Goal: Task Accomplishment & Management: Use online tool/utility

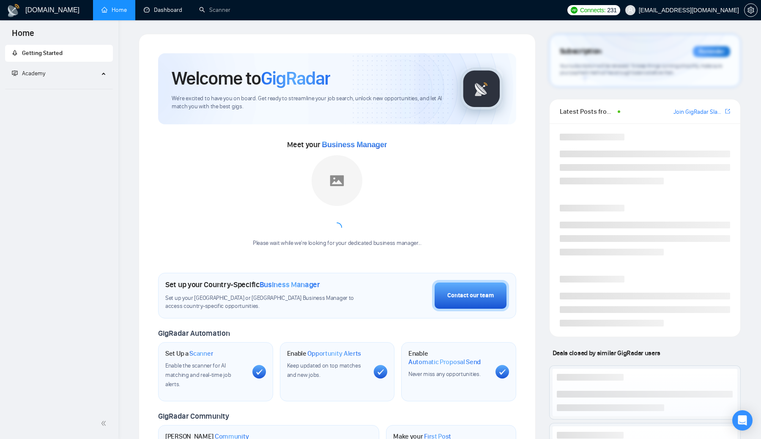
click at [176, 13] on link "Dashboard" at bounding box center [163, 9] width 38 height 7
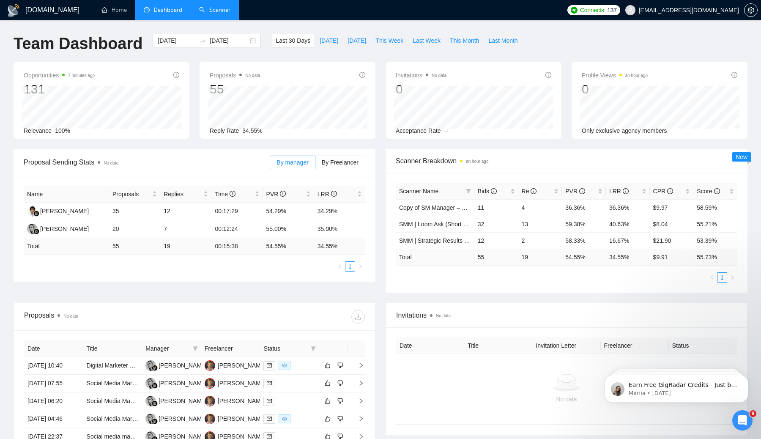
click at [210, 8] on link "Scanner" at bounding box center [214, 9] width 31 height 7
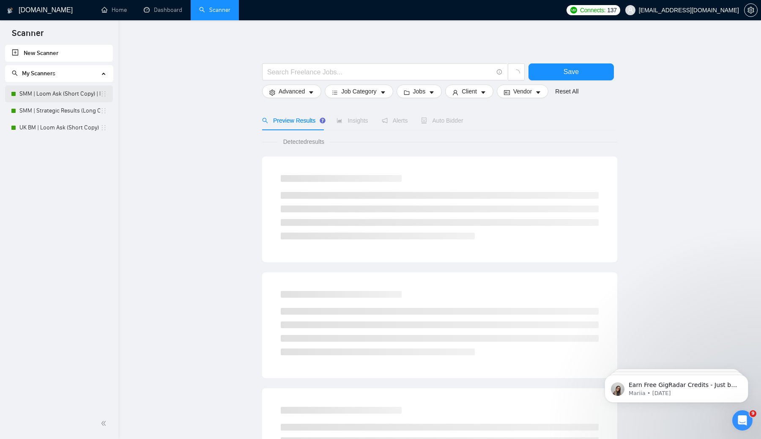
click at [60, 94] on link "SMM | Loom Ask (Short Copy) | Mon–Tues" at bounding box center [59, 93] width 81 height 17
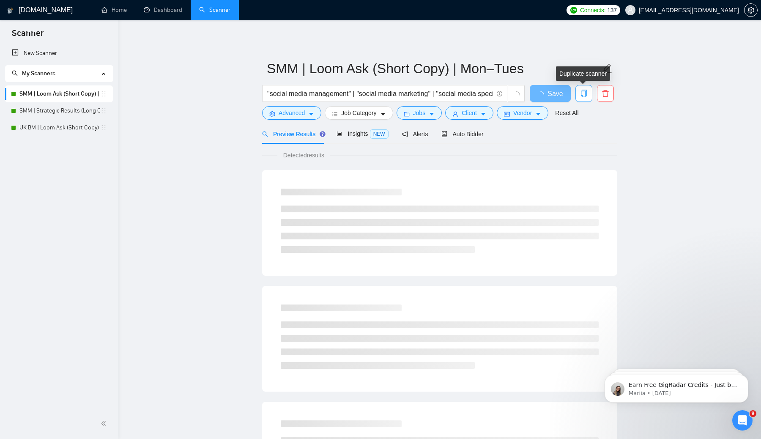
click at [585, 95] on icon "copy" at bounding box center [584, 94] width 8 height 8
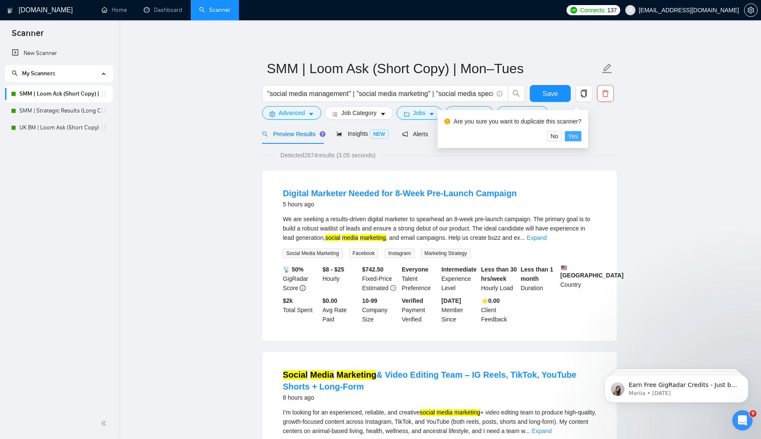
click at [582, 141] on button "Yes" at bounding box center [573, 136] width 16 height 10
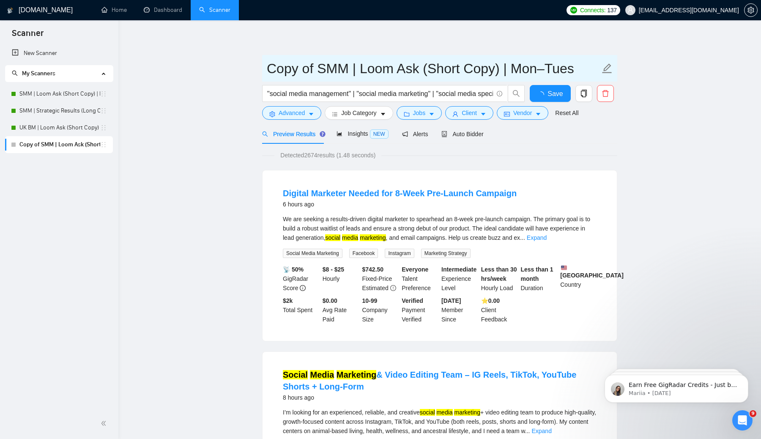
drag, startPoint x: 351, startPoint y: 70, endPoint x: 267, endPoint y: 68, distance: 84.2
click at [267, 68] on input "Copy of SMM | Loom Ask (Short Copy) | Mon–Tues" at bounding box center [433, 68] width 333 height 21
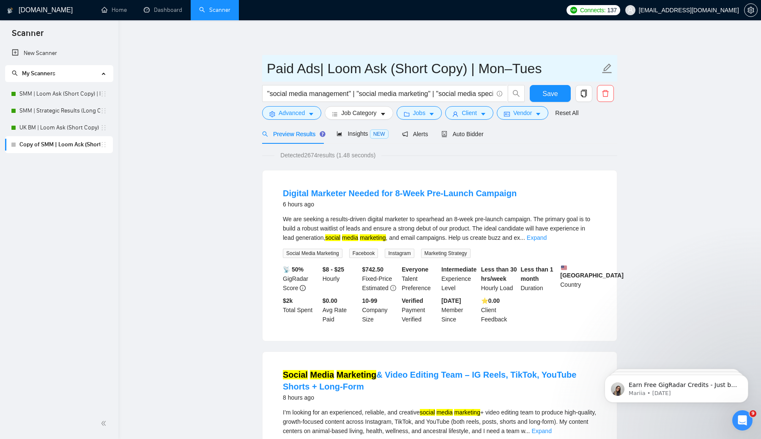
drag, startPoint x: 540, startPoint y: 69, endPoint x: 362, endPoint y: 69, distance: 178.1
click at [362, 69] on input "Paid Ads| Loom Ask (Short Copy) | Mon–Tues" at bounding box center [433, 68] width 333 height 21
click at [319, 69] on input "Paid Ads| Loom |" at bounding box center [433, 68] width 333 height 21
click at [380, 72] on input "Paid Ads | Loom |" at bounding box center [433, 68] width 333 height 21
type input "Paid Ads | Loom Template"
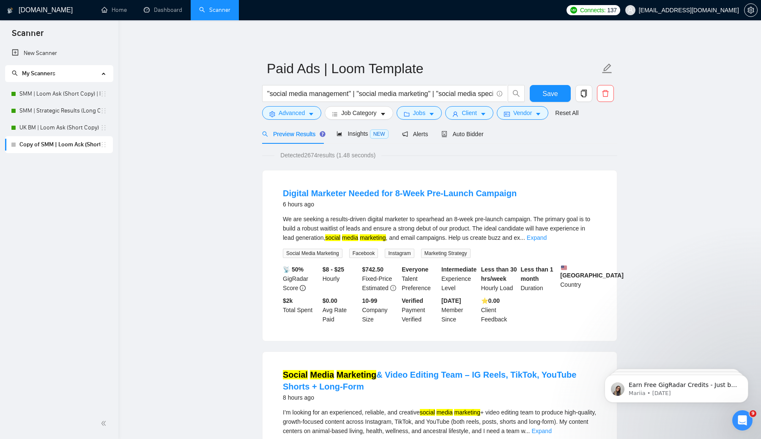
click at [547, 91] on span "Save" at bounding box center [550, 93] width 15 height 11
click at [70, 126] on link "UK BM | Loom Ask (Short Copy) | Mon–Tues" at bounding box center [59, 127] width 81 height 17
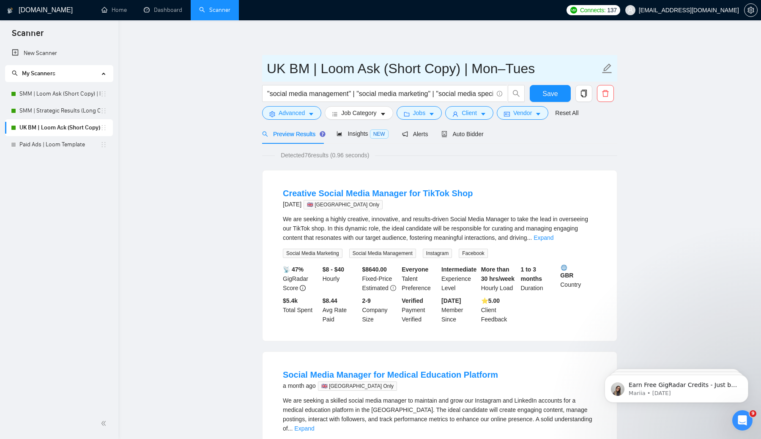
drag, startPoint x: 379, startPoint y: 67, endPoint x: 373, endPoint y: 68, distance: 5.9
click at [373, 68] on input "UK BM | Loom Ask (Short Copy) | Mon–Tues" at bounding box center [433, 68] width 333 height 21
drag, startPoint x: 355, startPoint y: 69, endPoint x: 554, endPoint y: 86, distance: 200.0
click at [554, 86] on form "UK BM | Loom Ask (Short Copy) | Mon–Tues "social media management" | "social me…" at bounding box center [439, 89] width 355 height 69
type input "UK BM | Loom Template"
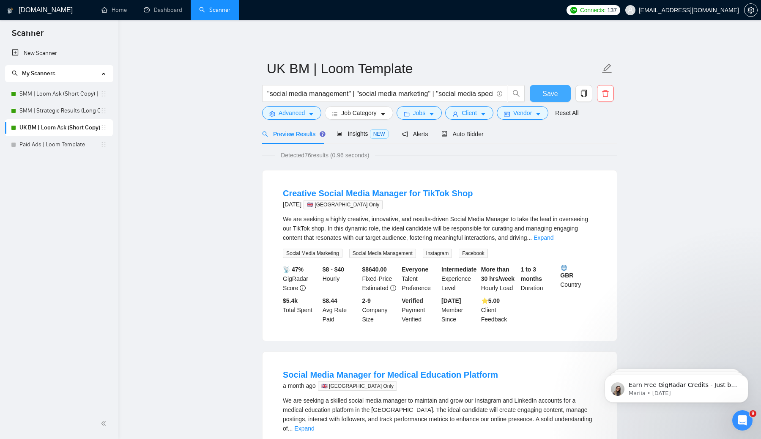
click at [549, 92] on span "Save" at bounding box center [550, 93] width 15 height 11
click at [60, 93] on link "SMM | Loom Ask (Short Copy) | Mon–Tues" at bounding box center [59, 93] width 81 height 17
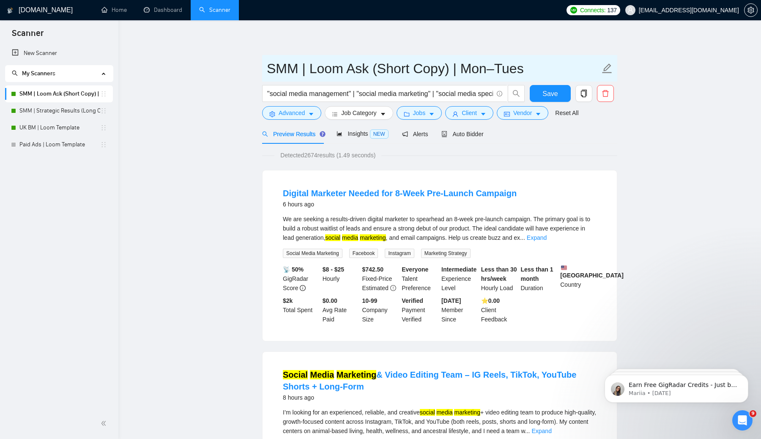
drag, startPoint x: 345, startPoint y: 69, endPoint x: 544, endPoint y: 68, distance: 198.8
click at [544, 68] on input "SMM | Loom Ask (Short Copy) | Mon–Tues" at bounding box center [433, 68] width 333 height 21
type input "SMM | Loom Template"
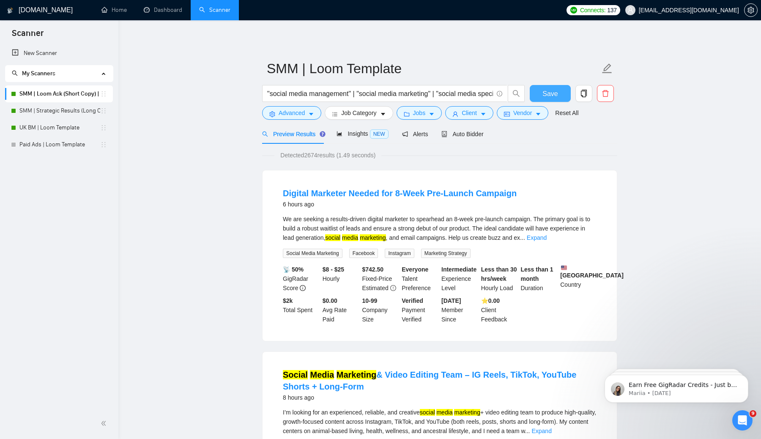
click at [564, 92] on button "Save" at bounding box center [550, 93] width 41 height 17
click at [50, 145] on link "Paid Ads | Loom Template" at bounding box center [59, 144] width 81 height 17
click at [311, 115] on icon "caret-down" at bounding box center [311, 114] width 6 height 6
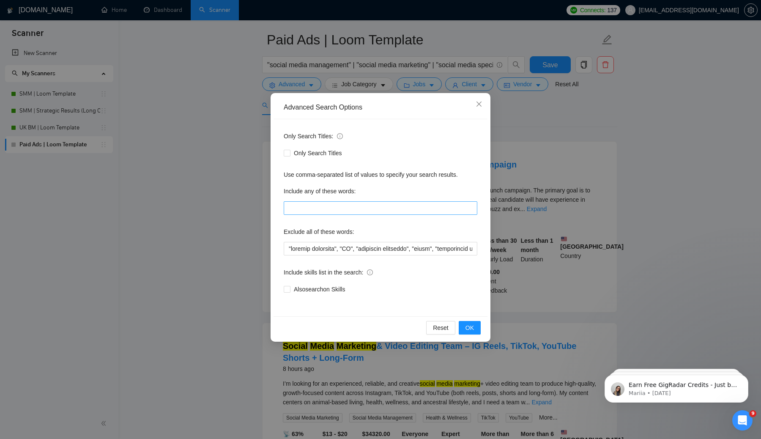
scroll to position [27, 0]
click at [226, 180] on div "Advanced Search Options Only Search Titles: Only Search Titles Use comma-separa…" at bounding box center [380, 219] width 761 height 439
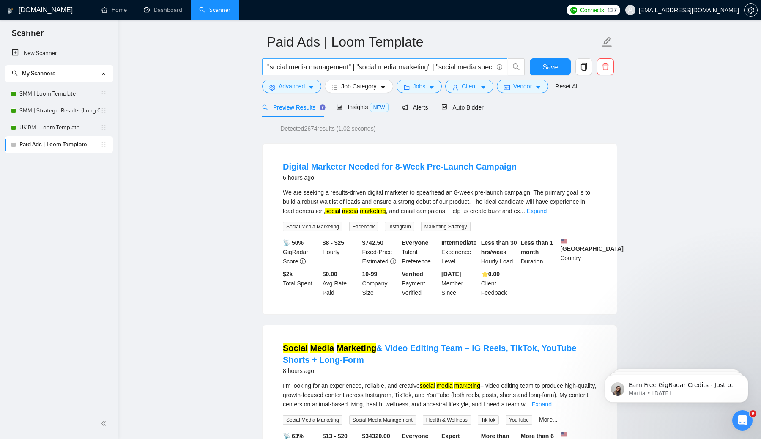
click at [313, 72] on span ""social media management" | "social media marketing" | "social media specialist"" at bounding box center [384, 66] width 245 height 17
click at [322, 67] on input ""social media management" | "social media marketing" | "social media specialist"" at bounding box center [380, 67] width 226 height 11
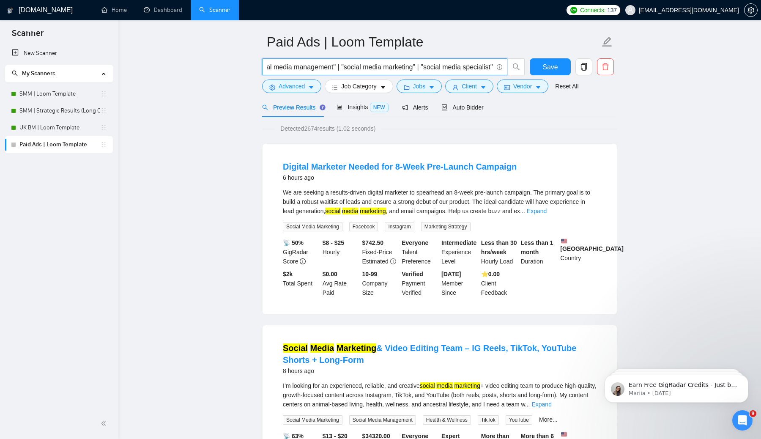
click at [322, 67] on input ""social media management" | "social media marketing" | "social media specialist"" at bounding box center [380, 67] width 226 height 11
paste input "Facebook Ads" OR "Instagram Ads" OR "Meta Ads" OR "Paid Social" OR "FB Ads" OR …"
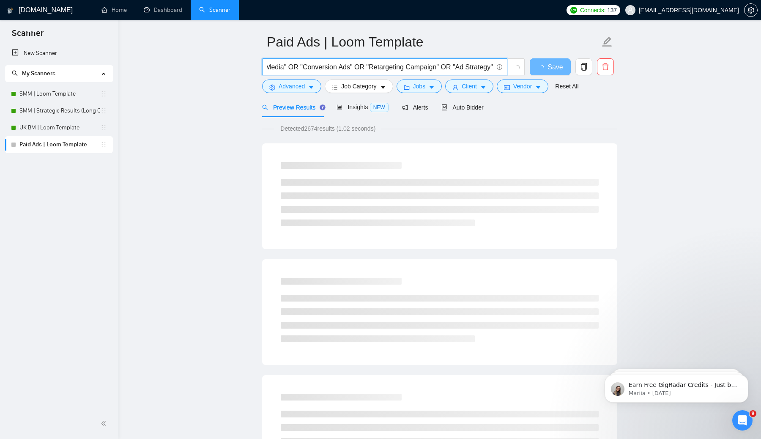
scroll to position [0, 0]
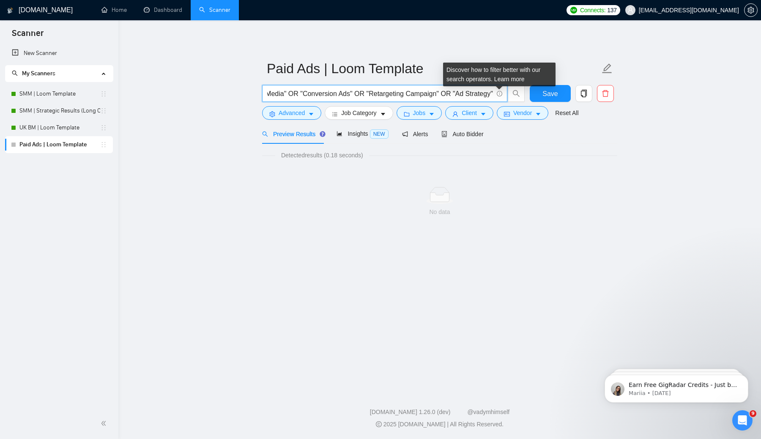
type input ""social media management" | "social media marketing" | "social media specialist""
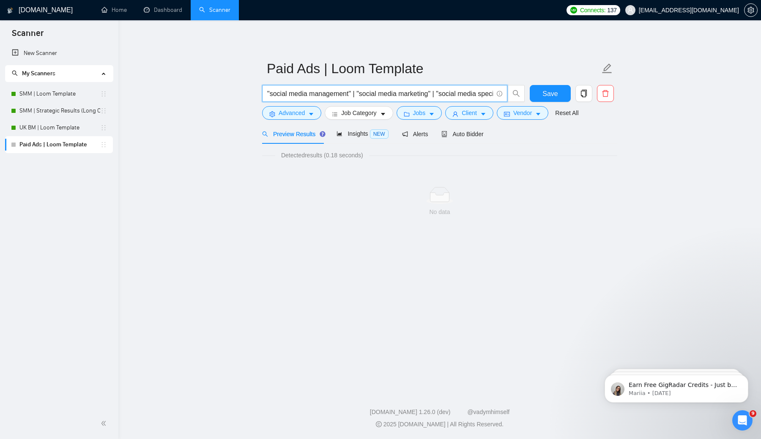
click at [201, 139] on main "Paid Ads | Loom Template "social media management" | "social media marketing" |…" at bounding box center [440, 204] width 616 height 340
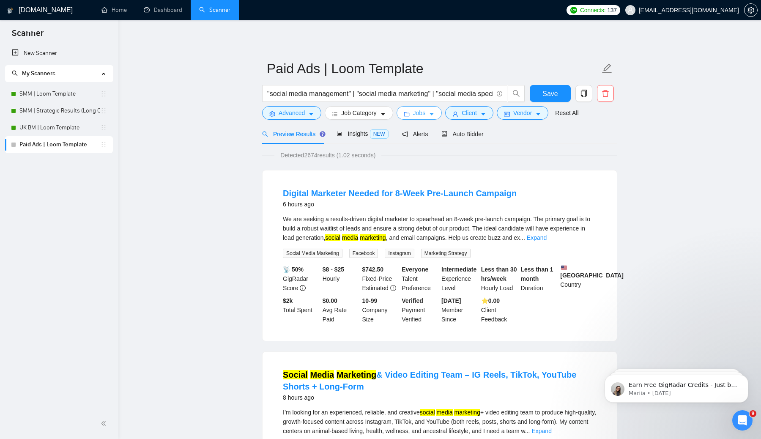
click at [424, 113] on span "Jobs" at bounding box center [419, 112] width 13 height 9
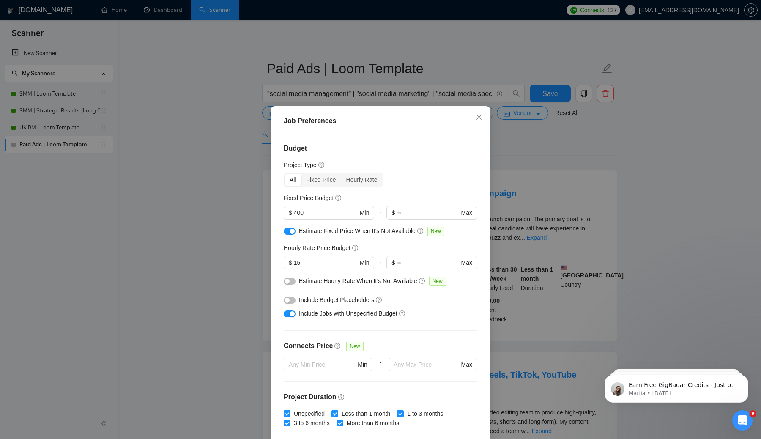
click at [229, 252] on div "Job Preferences Budget Project Type All Fixed Price Hourly Rate Fixed Price Bud…" at bounding box center [380, 219] width 761 height 439
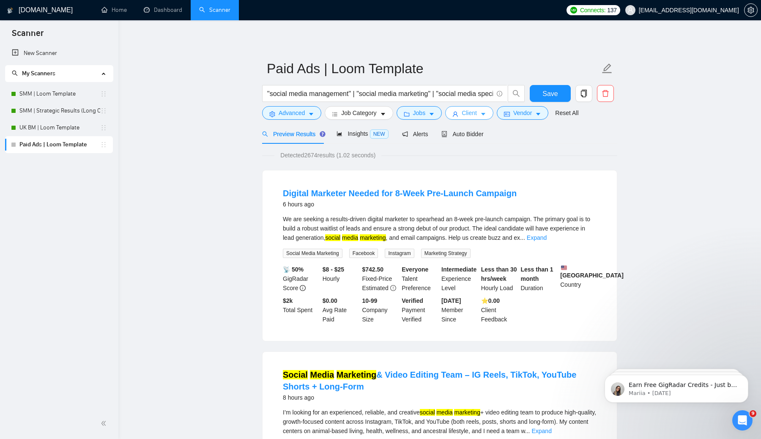
click at [477, 112] on span "Client" at bounding box center [469, 112] width 15 height 9
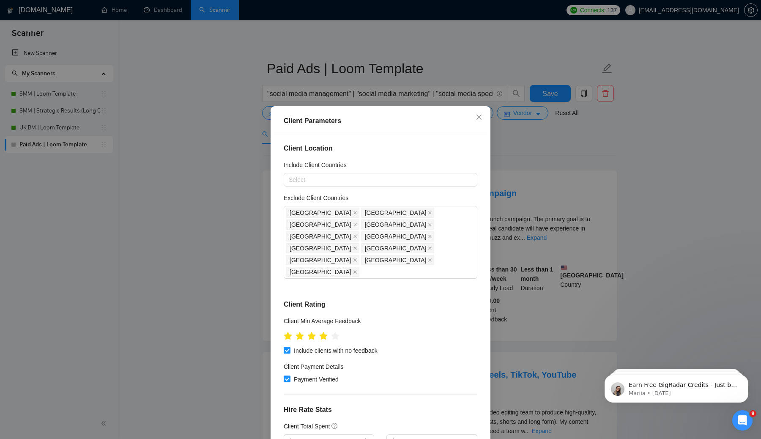
click at [211, 246] on div "Client Parameters Client Location Include Client Countries Select Exclude Clien…" at bounding box center [380, 219] width 761 height 439
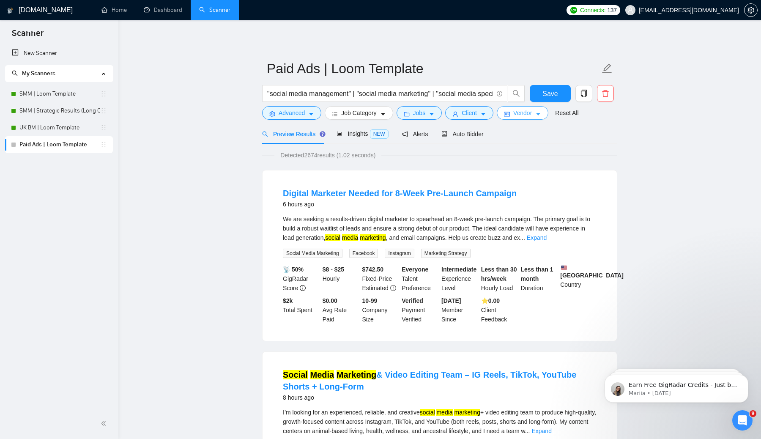
click at [532, 116] on span "Vendor" at bounding box center [523, 112] width 19 height 9
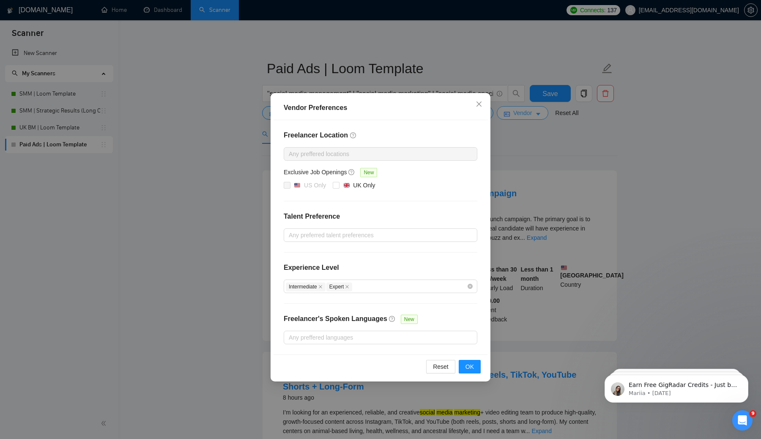
click at [534, 116] on div "Vendor Preferences Freelancer Location Any preffered locations Exclusive Job Op…" at bounding box center [380, 219] width 761 height 439
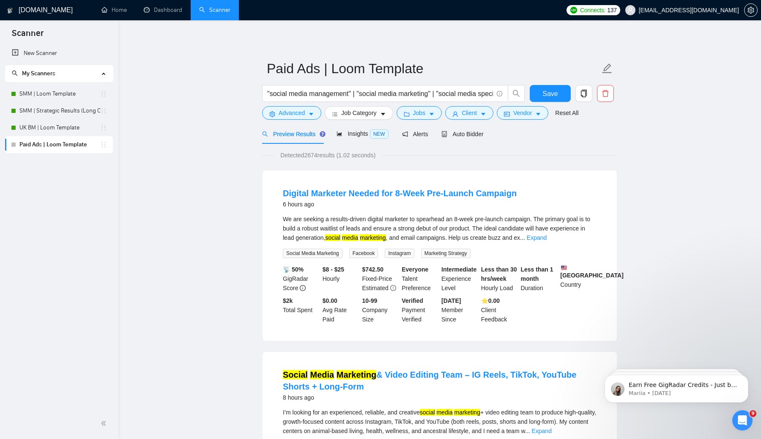
click at [746, 415] on div "Open Intercom Messenger" at bounding box center [743, 421] width 28 height 28
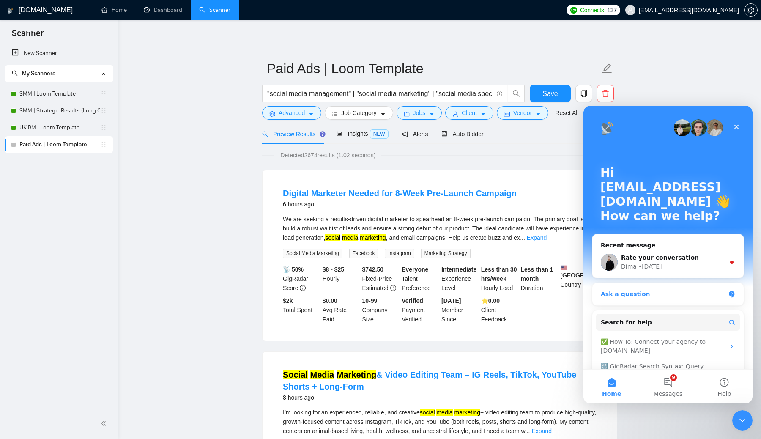
click at [664, 293] on div "Ask a question" at bounding box center [663, 294] width 124 height 9
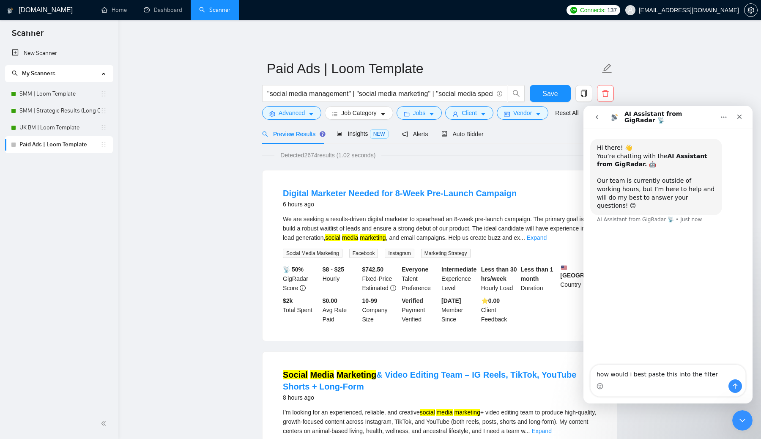
type textarea "how would i best paste this into the filter "Facebook Ads" OR "Instagram Ads" O…"
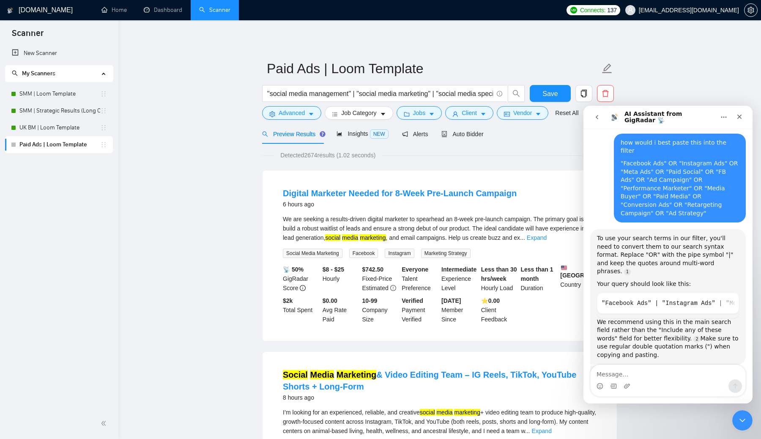
scroll to position [92, 0]
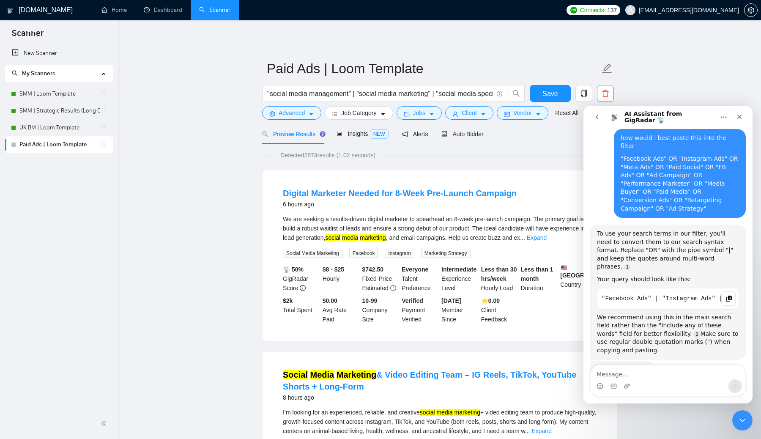
click at [730, 291] on div "AI Assistant from GigRadar 📡 says…" at bounding box center [729, 298] width 14 height 14
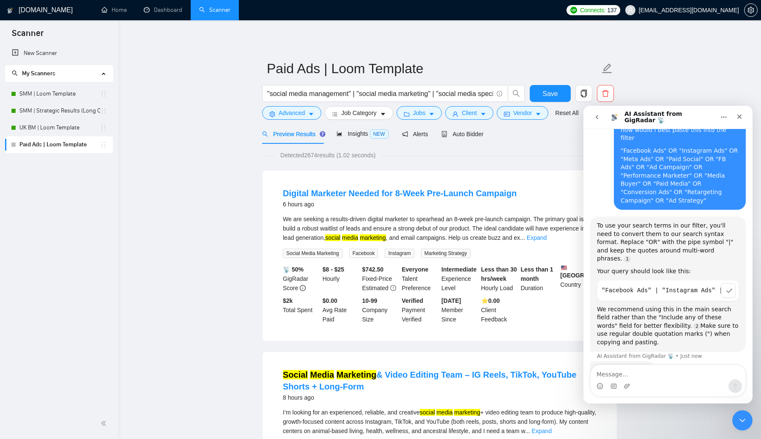
scroll to position [100, 0]
click at [316, 93] on input ""social media management" | "social media marketing" | "social media specialist"" at bounding box center [380, 93] width 226 height 11
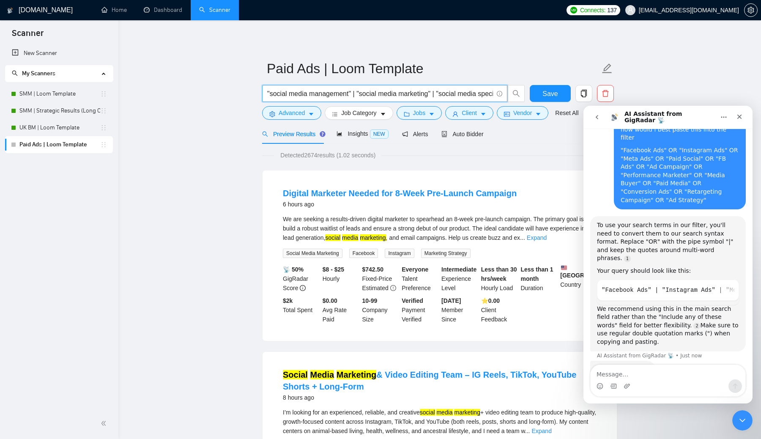
paste input "Facebook Ads" | "Instagram Ads" | "Meta Ads" | "Paid Social" | "FB Ads" | "Ad C…"
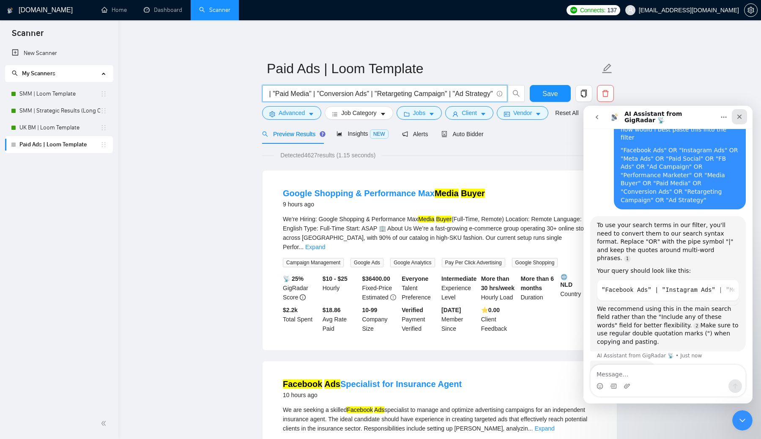
type input ""Facebook Ads" | "Instagram Ads" | "Meta Ads" | "Paid Social" | "FB Ads" | "Ad …"
click at [740, 113] on icon "Close" at bounding box center [740, 116] width 7 height 7
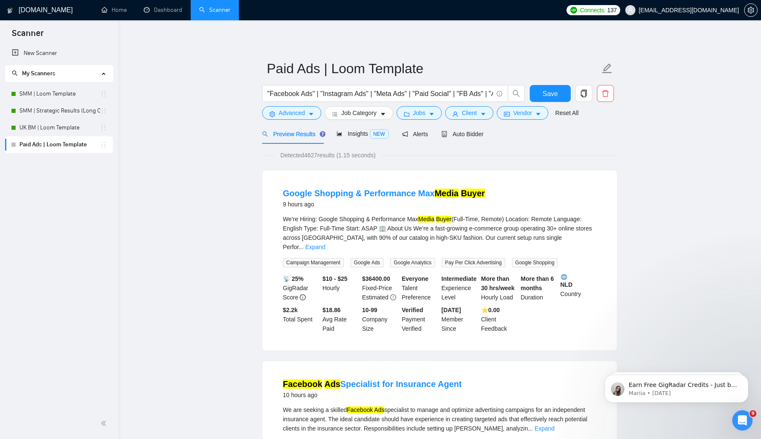
scroll to position [0, 0]
click at [315, 109] on button "Advanced" at bounding box center [291, 113] width 59 height 14
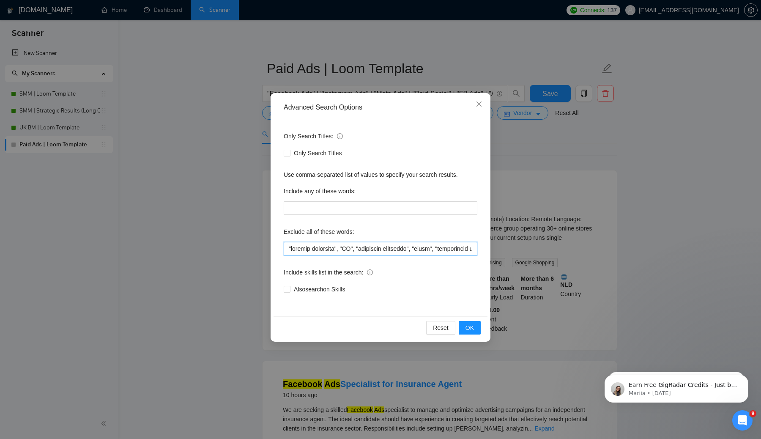
click at [328, 250] on input "text" at bounding box center [381, 249] width 194 height 14
paste input "Google OR AdWords OR YouTube OR TikTok OR LinkedIn OR Pinterest OR Snapchat OR …"
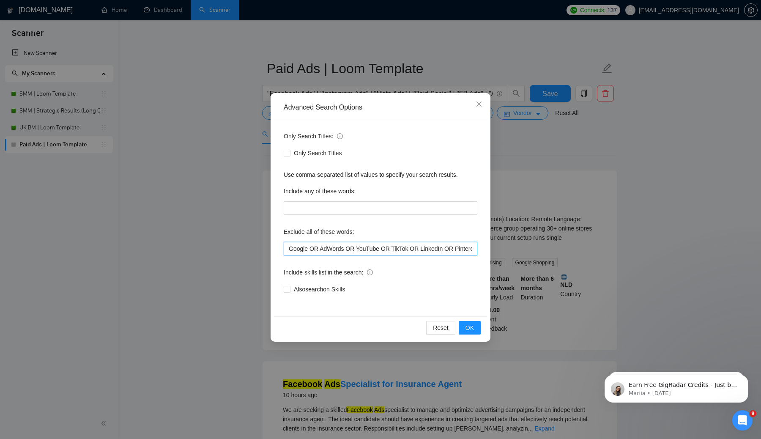
scroll to position [0, 356]
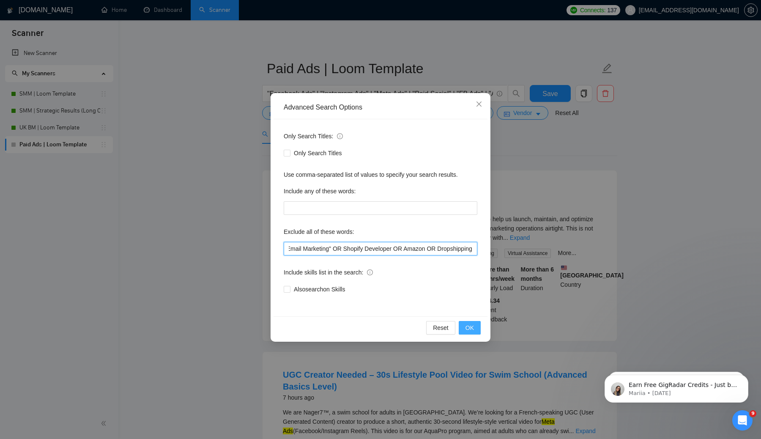
type input "Google OR AdWords OR YouTube OR TikTok OR LinkedIn OR Pinterest OR Snapchat OR …"
click at [470, 327] on span "OK" at bounding box center [470, 327] width 8 height 9
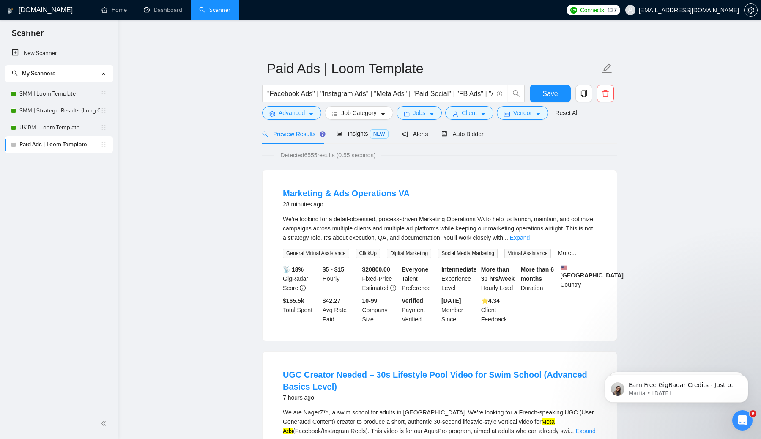
click at [749, 420] on div "Open Intercom Messenger" at bounding box center [743, 421] width 28 height 28
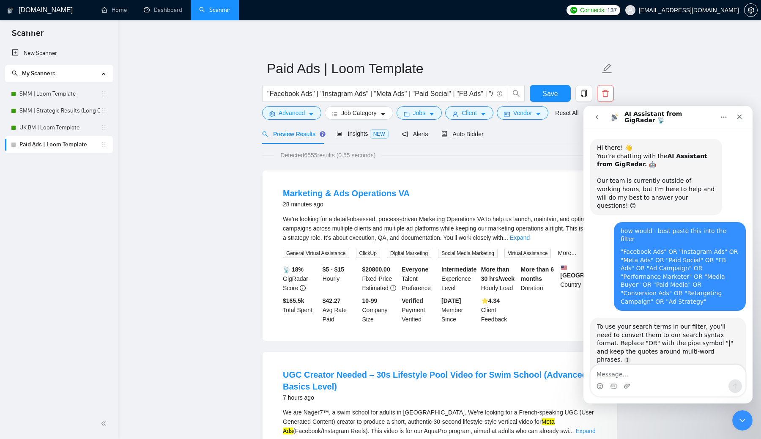
scroll to position [92, 0]
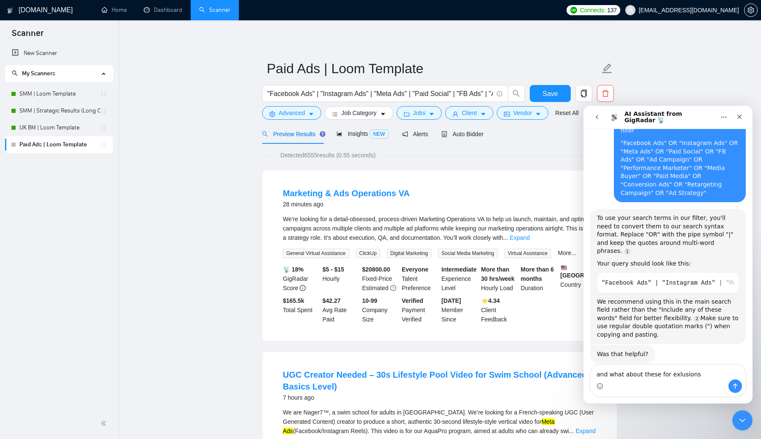
type textarea "and what about these for exlusions Google OR AdWords OR YouTube OR TikTok OR Li…"
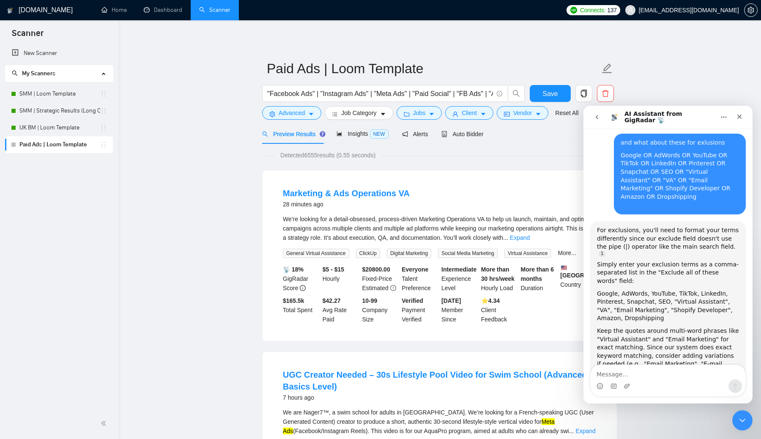
scroll to position [344, 0]
type textarea "send me exactly what i can nout for those words"
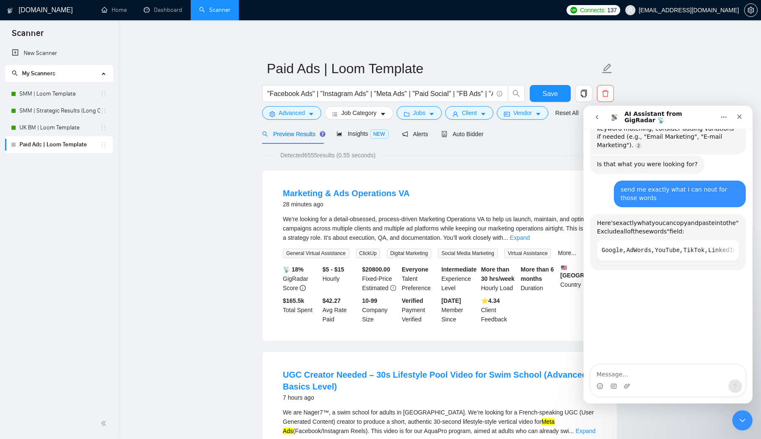
scroll to position [572, 0]
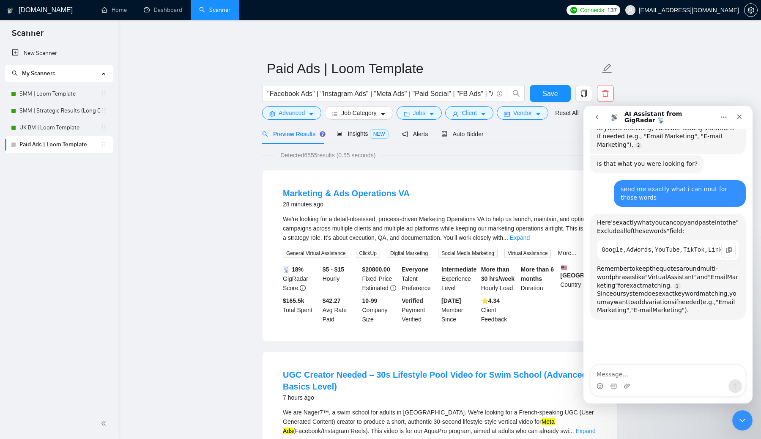
click at [657, 244] on code "Google, AdWords, YouTube, TikTok, LinkedIn, Pinterest, Snapchat, SEO, "Virtual …" at bounding box center [668, 250] width 133 height 13
click at [726, 247] on icon "Copy this code block to your clipboard." at bounding box center [729, 250] width 7 height 7
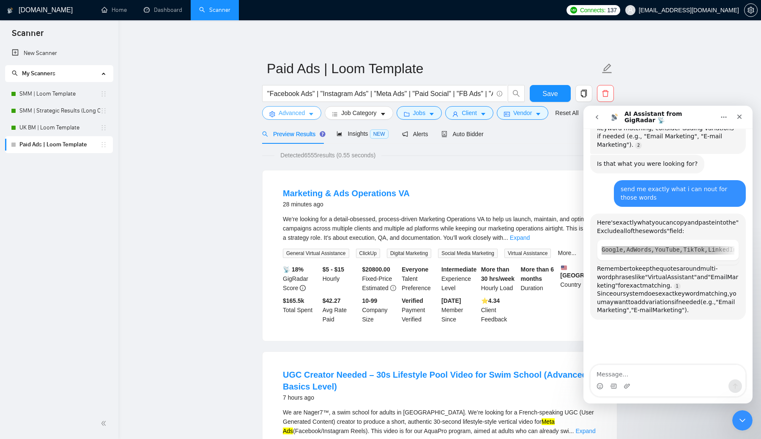
click at [303, 112] on span "Advanced" at bounding box center [292, 112] width 26 height 9
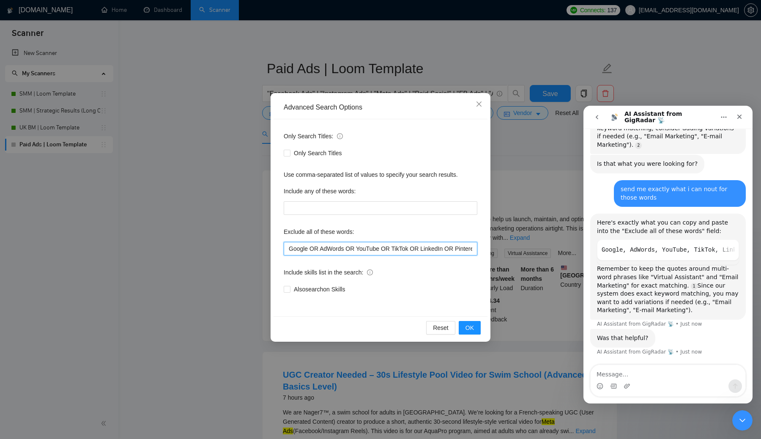
click at [327, 247] on input "Google OR AdWords OR YouTube OR TikTok OR LinkedIn OR Pinterest OR Snapchat OR …" at bounding box center [381, 249] width 194 height 14
paste input ", AdWords, YouTube, TikTok, LinkedIn, Pinterest, Snapchat, SEO, &quot;Virtual A…"
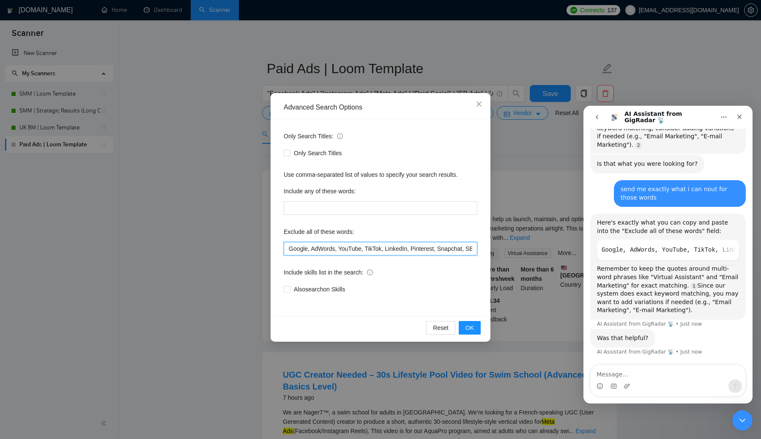
scroll to position [0, 379]
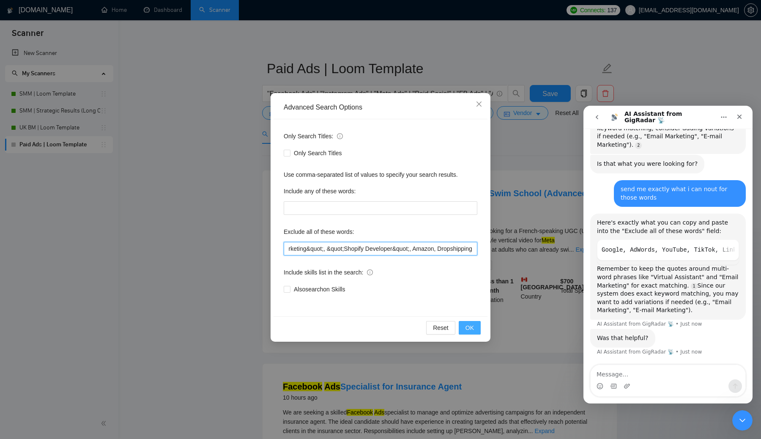
type input "Google, AdWords, YouTube, TikTok, LinkedIn, Pinterest, Snapchat, SEO, &quot;Vir…"
click at [474, 330] on span "OK" at bounding box center [470, 327] width 8 height 9
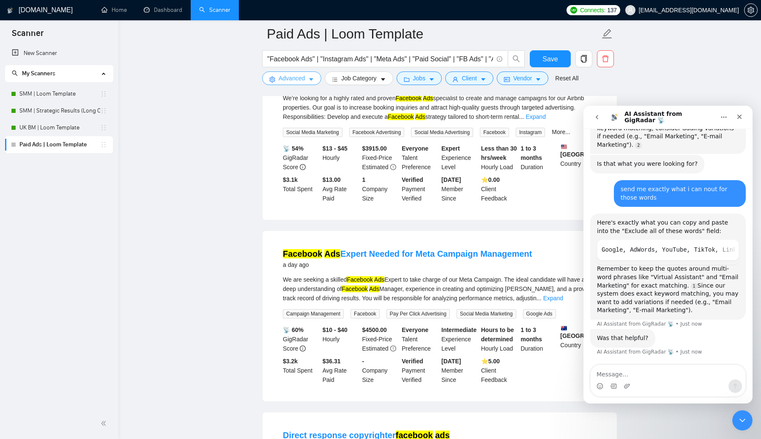
scroll to position [1420, 0]
click at [741, 117] on icon "Close" at bounding box center [740, 116] width 7 height 7
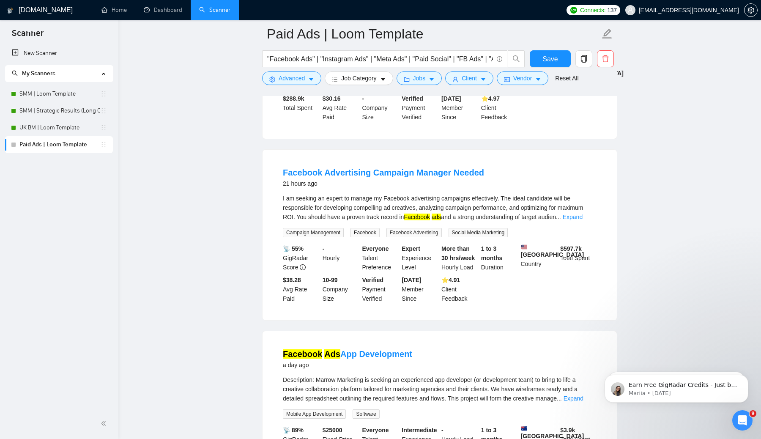
scroll to position [680, 0]
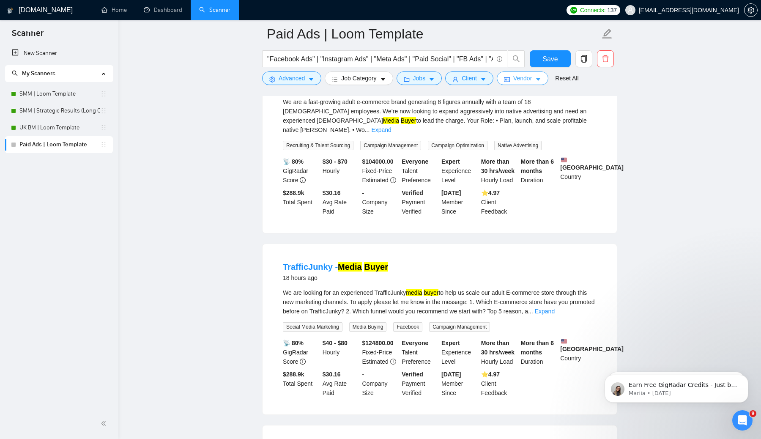
click at [527, 79] on span "Vendor" at bounding box center [523, 78] width 19 height 9
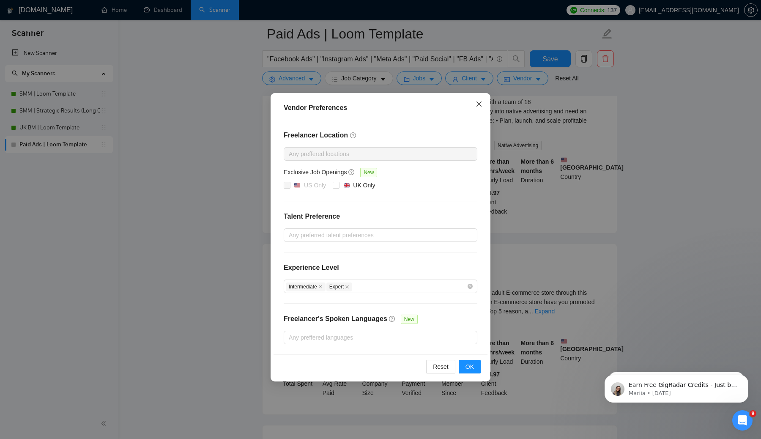
click at [478, 104] on icon "close" at bounding box center [479, 104] width 7 height 7
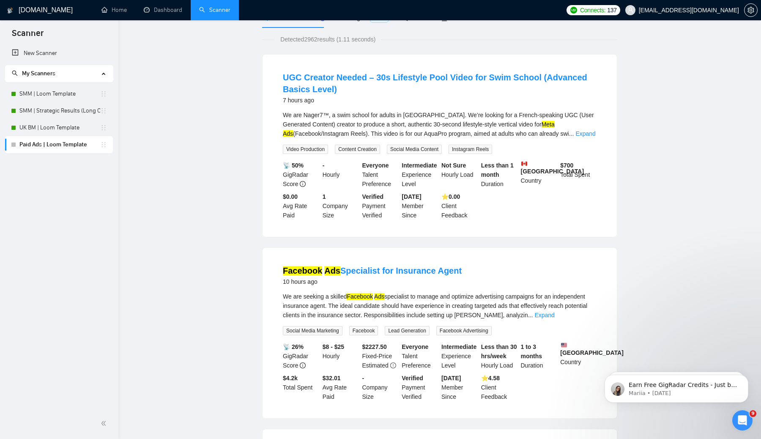
scroll to position [0, 0]
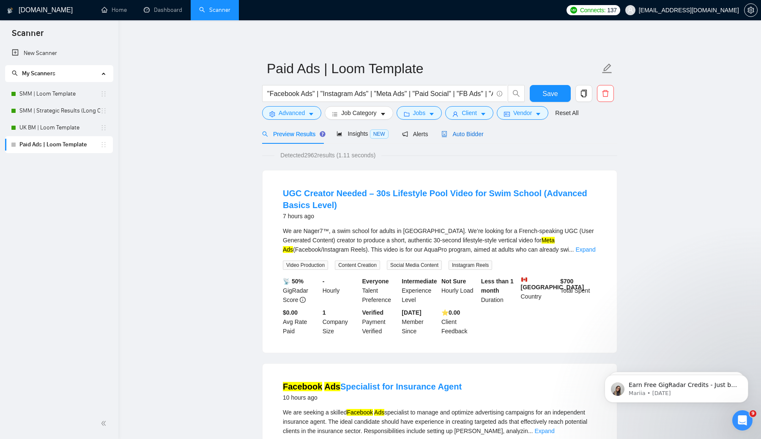
click at [467, 137] on span "Auto Bidder" at bounding box center [463, 134] width 42 height 7
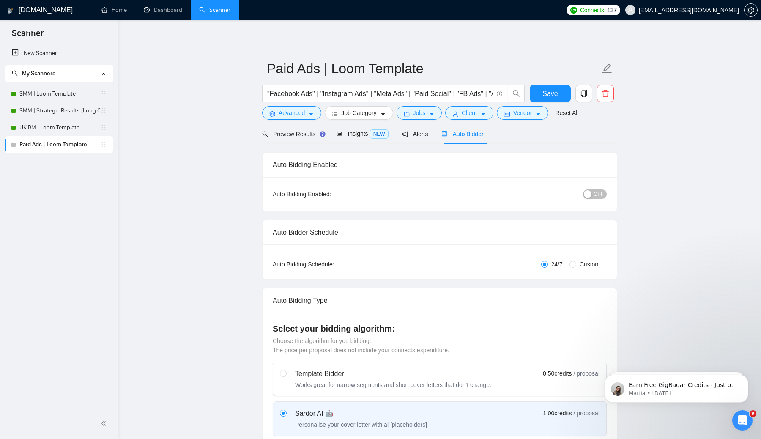
radio input "false"
radio input "true"
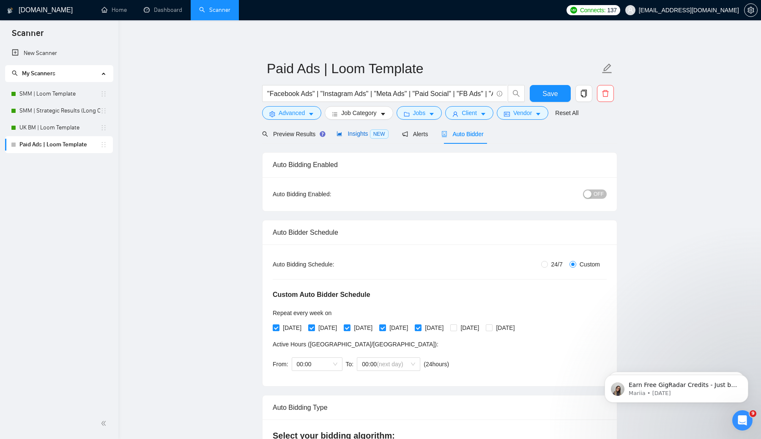
click at [356, 137] on span "Insights NEW" at bounding box center [363, 133] width 52 height 7
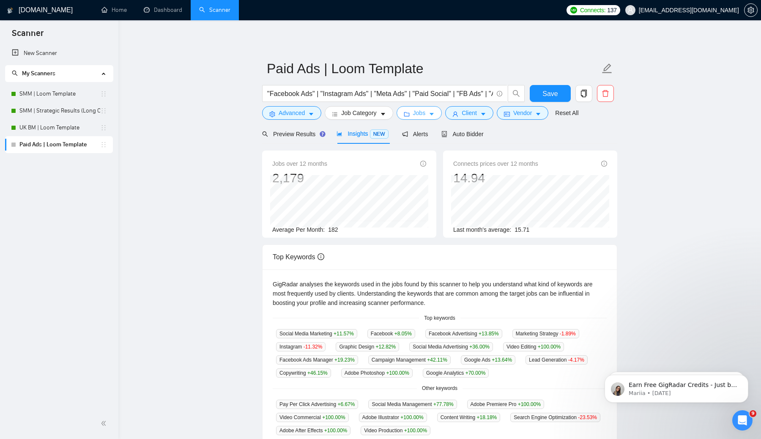
click at [427, 118] on button "Jobs" at bounding box center [420, 113] width 46 height 14
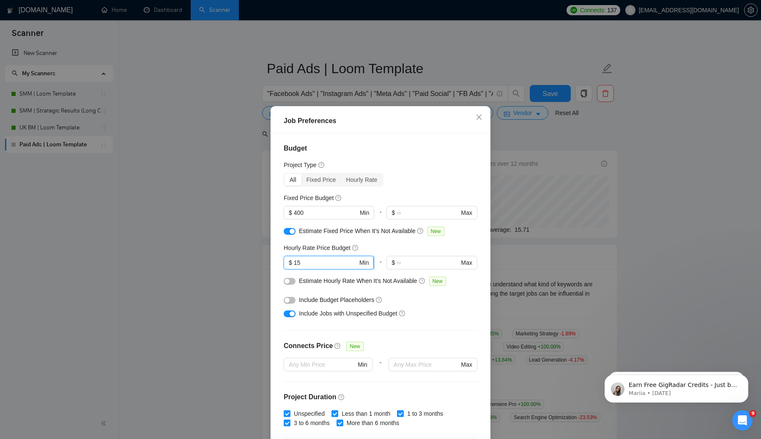
drag, startPoint x: 303, startPoint y: 261, endPoint x: 296, endPoint y: 261, distance: 7.2
click at [296, 261] on input "15" at bounding box center [326, 262] width 64 height 9
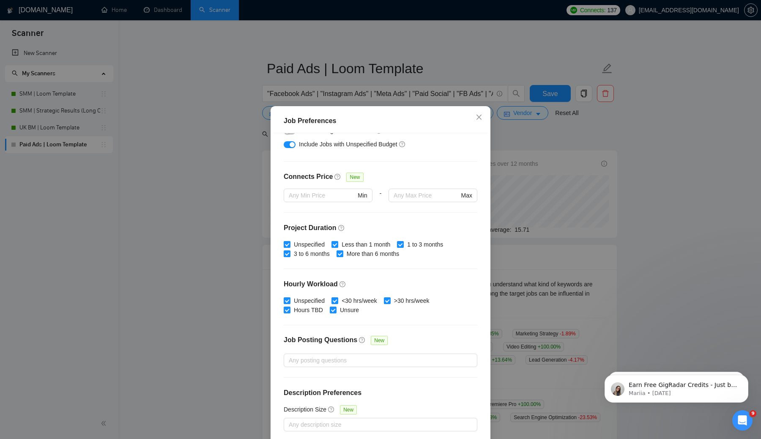
scroll to position [39, 0]
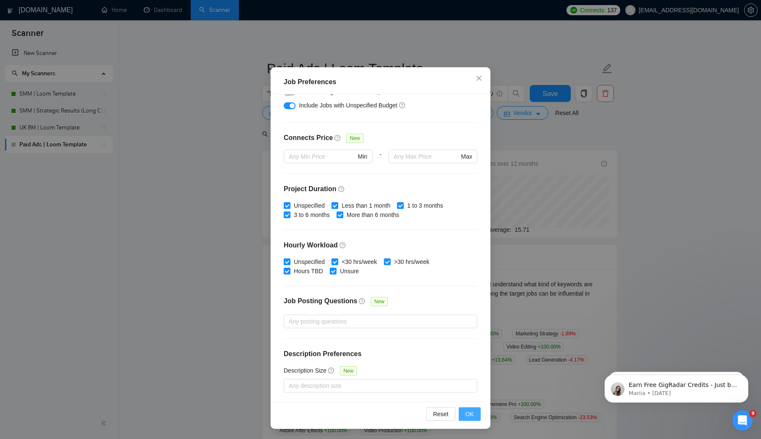
click at [473, 415] on span "OK" at bounding box center [470, 414] width 8 height 9
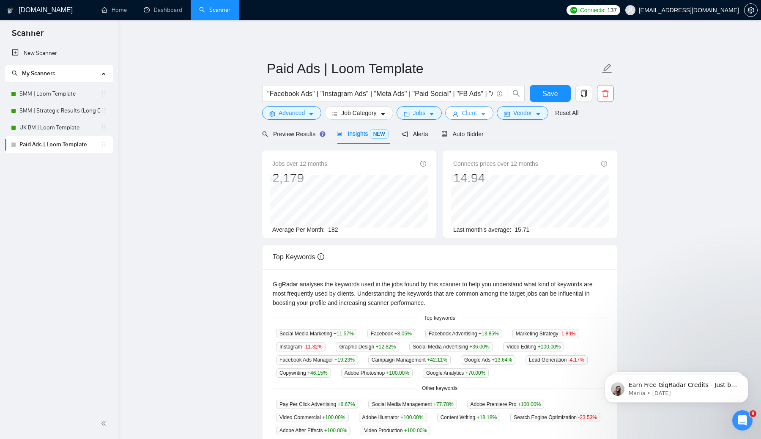
click at [482, 115] on button "Client" at bounding box center [469, 113] width 48 height 14
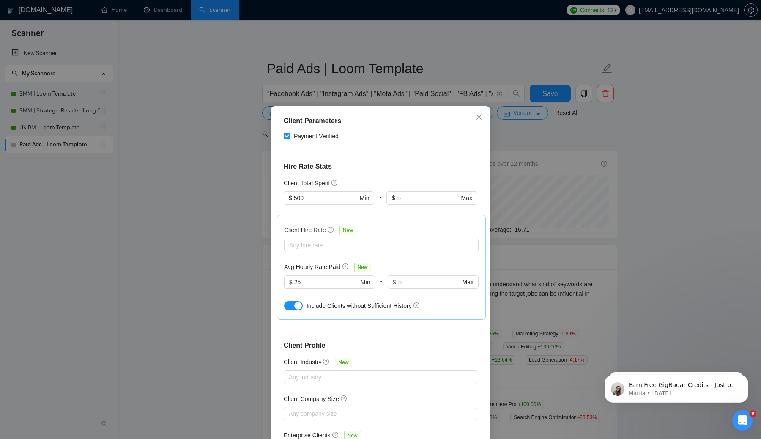
scroll to position [39, 0]
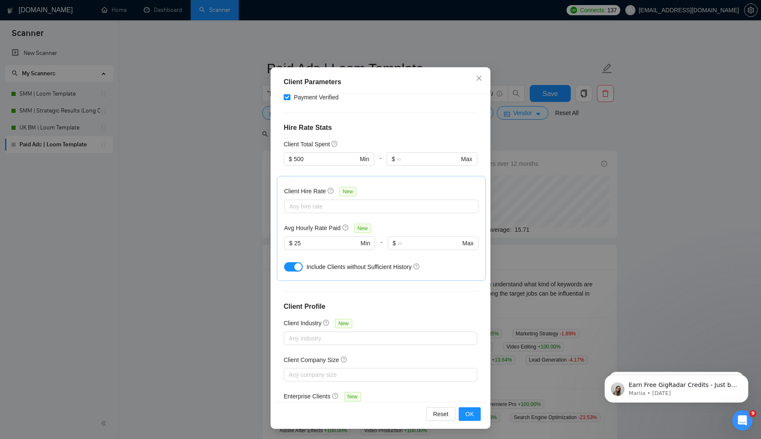
click at [206, 330] on div "Client Parameters Client Location Include Client Countries Select Exclude Clien…" at bounding box center [380, 219] width 761 height 439
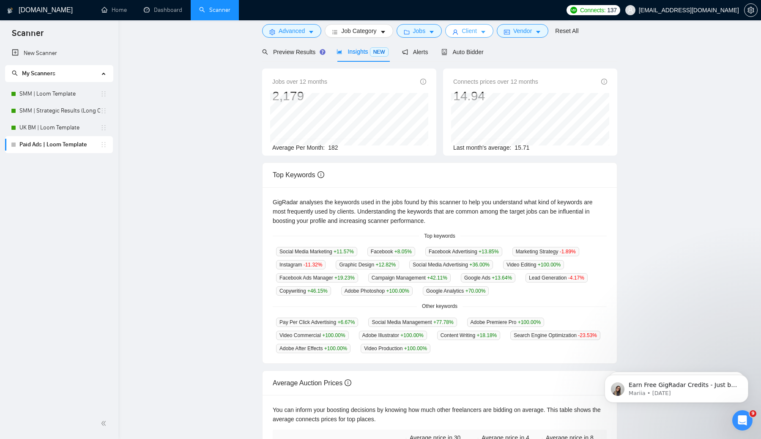
scroll to position [0, 0]
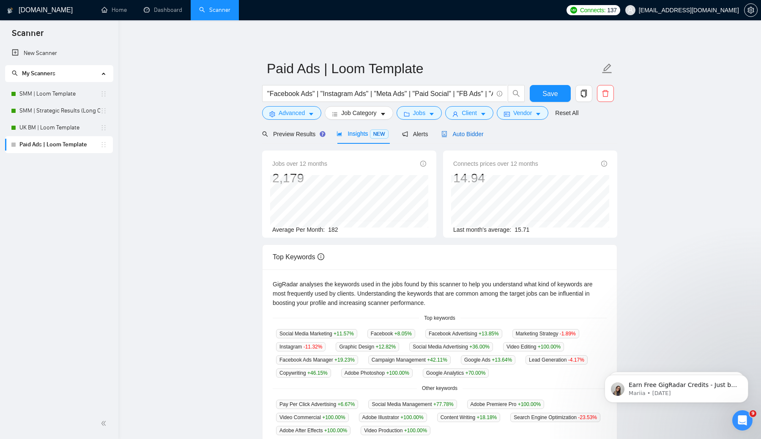
click at [470, 135] on span "Auto Bidder" at bounding box center [463, 134] width 42 height 7
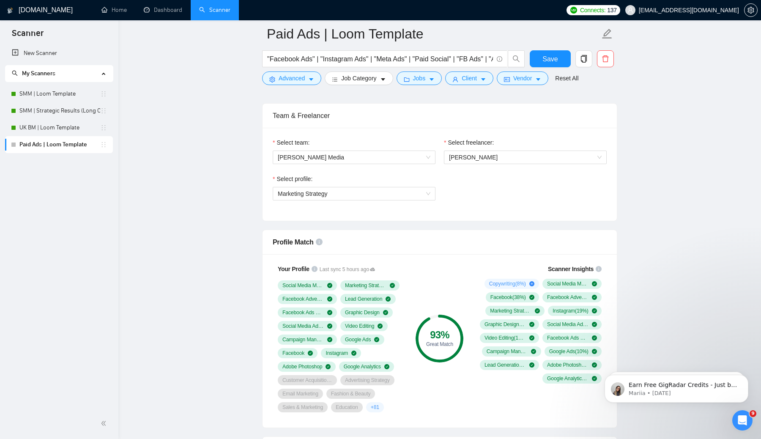
scroll to position [600, 0]
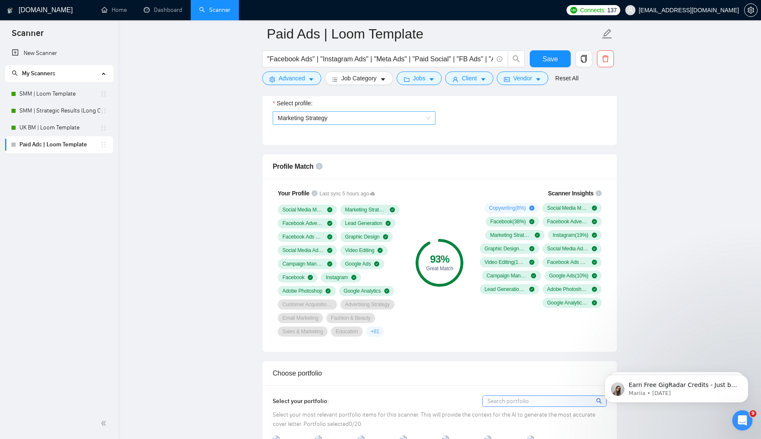
click at [371, 118] on span "Marketing Strategy" at bounding box center [354, 118] width 153 height 13
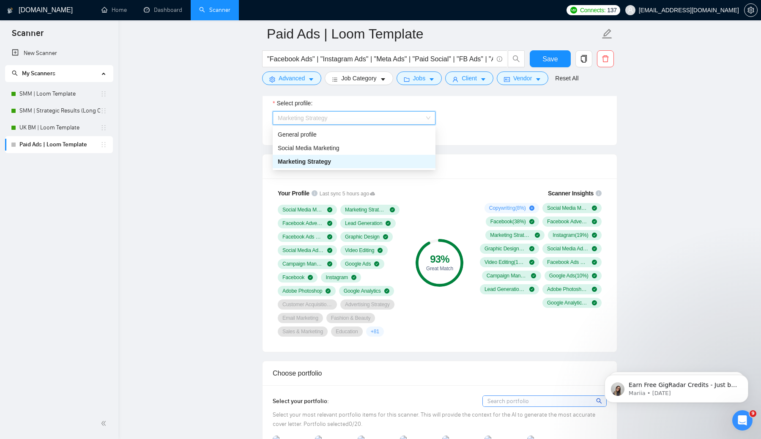
click at [371, 118] on span "Marketing Strategy" at bounding box center [354, 118] width 153 height 13
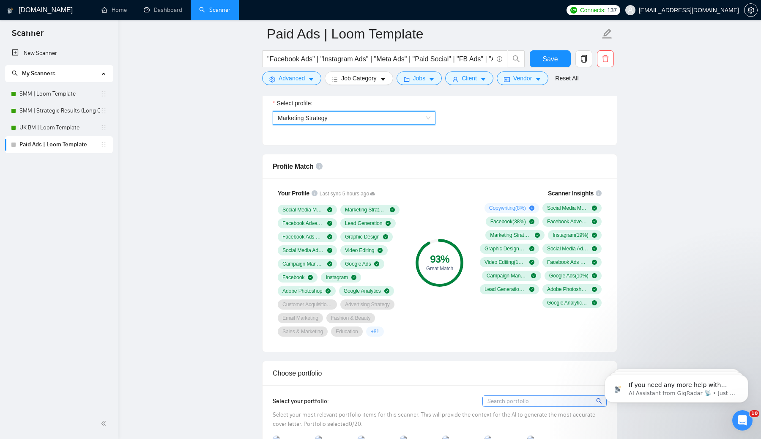
click at [377, 118] on span "Marketing Strategy" at bounding box center [354, 118] width 153 height 13
click at [355, 115] on span "Marketing Strategy" at bounding box center [354, 118] width 153 height 13
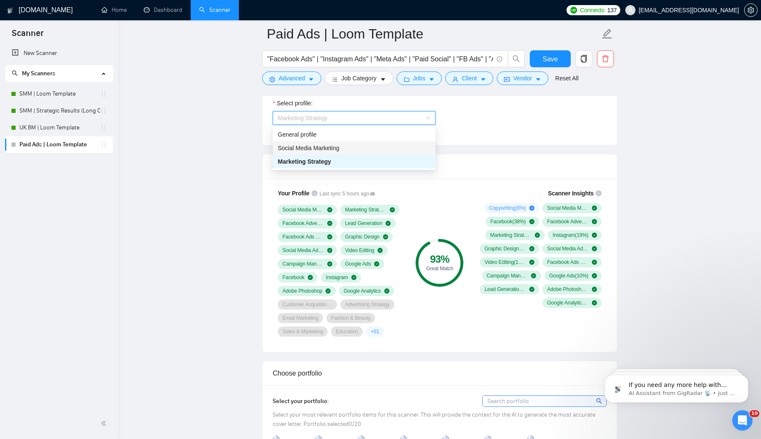
click at [306, 147] on span "Social Media Marketing" at bounding box center [309, 148] width 62 height 7
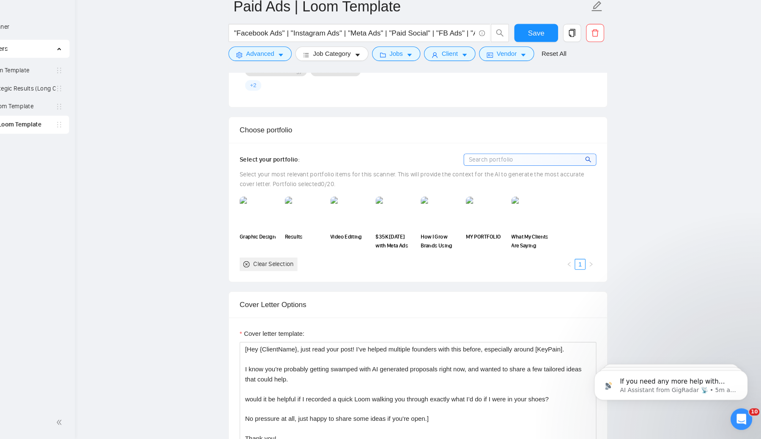
scroll to position [841, 0]
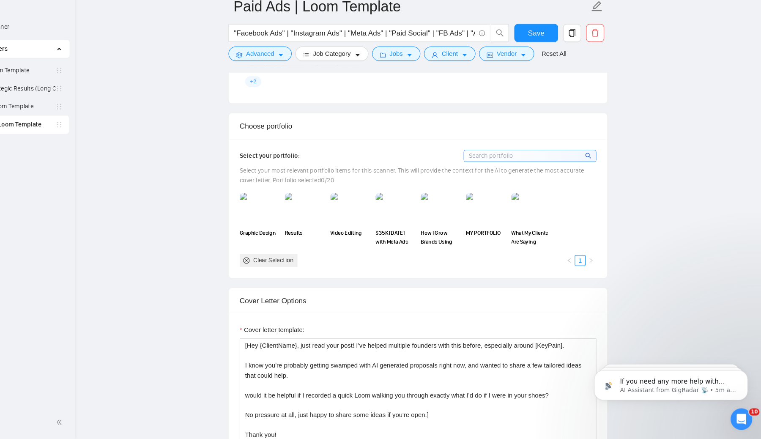
click at [520, 177] on input at bounding box center [545, 174] width 124 height 11
click at [422, 227] on img at bounding box center [419, 223] width 36 height 28
click at [460, 226] on img at bounding box center [461, 223] width 36 height 28
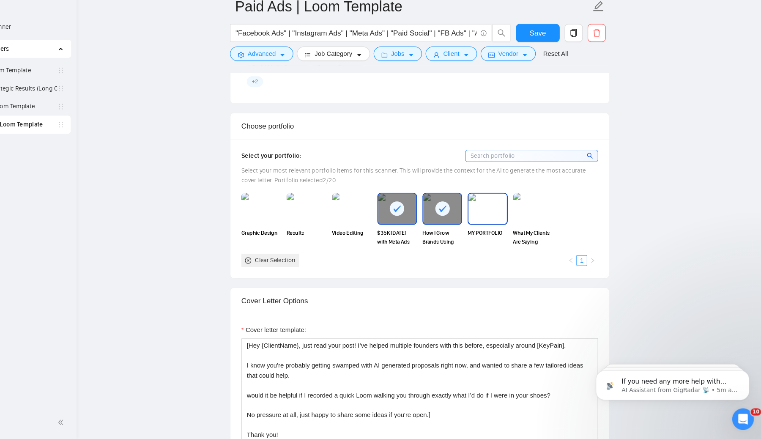
click at [500, 222] on img at bounding box center [504, 223] width 36 height 28
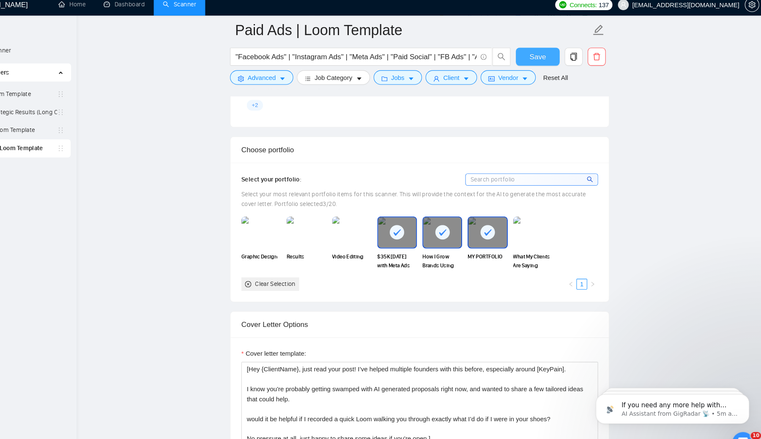
click at [544, 56] on span "Save" at bounding box center [550, 59] width 15 height 11
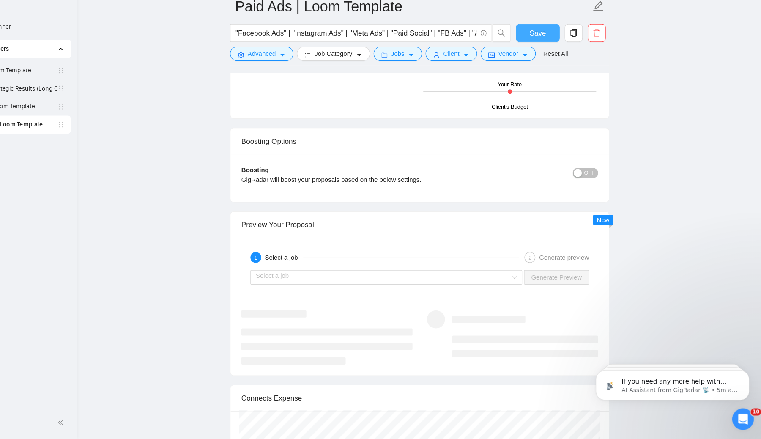
scroll to position [1614, 0]
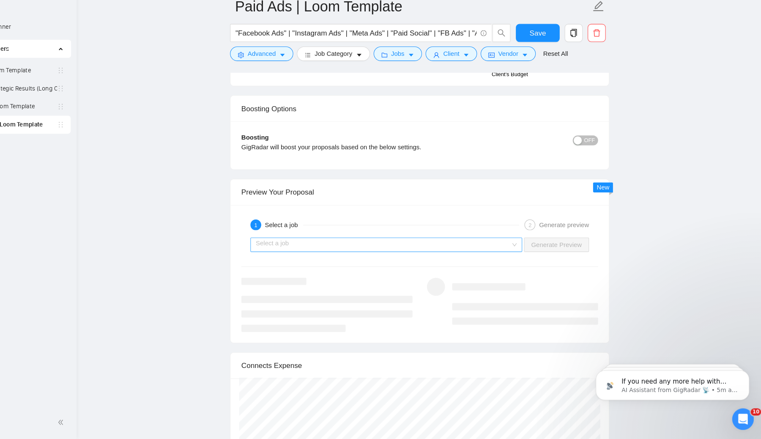
click at [491, 254] on input "search" at bounding box center [405, 257] width 239 height 13
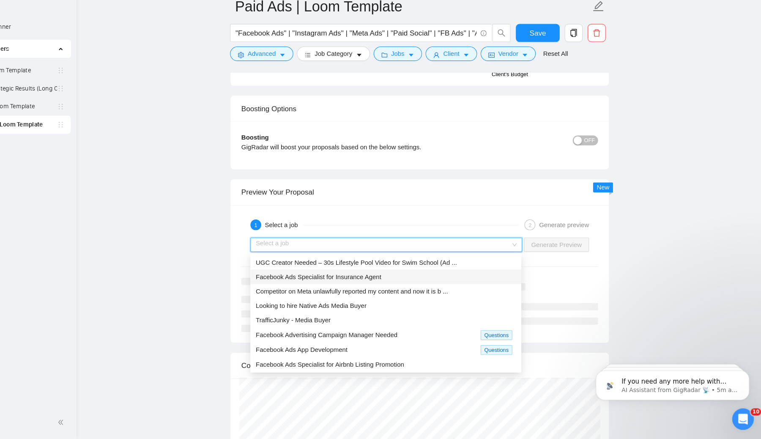
click at [376, 290] on span "Facebook Ads Specialist for Insurance Agent" at bounding box center [345, 287] width 118 height 7
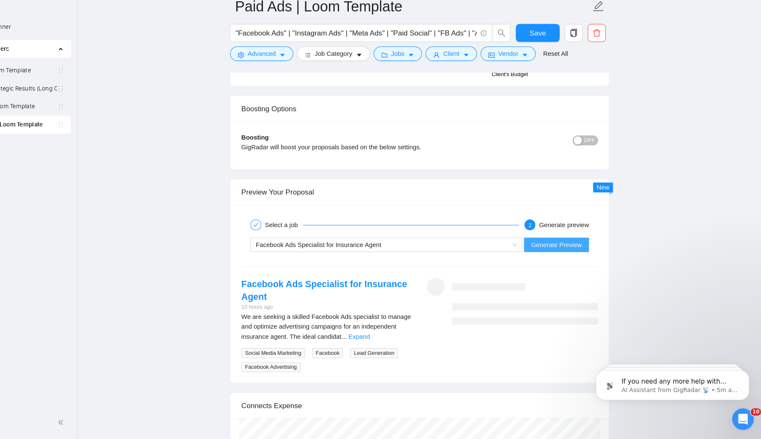
click at [572, 259] on span "Generate Preview" at bounding box center [567, 257] width 47 height 9
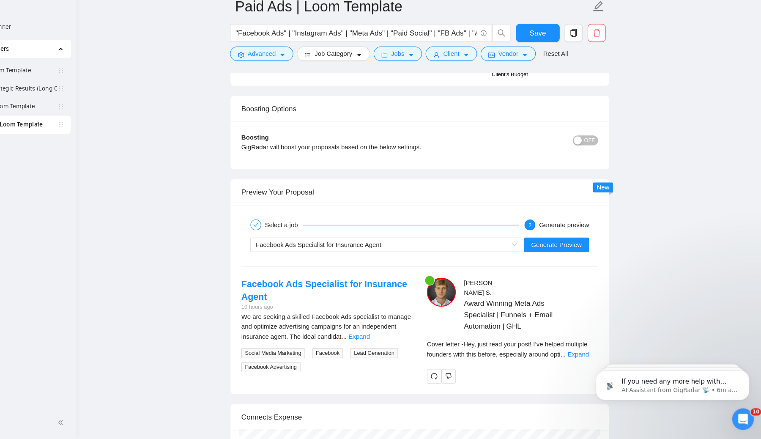
click at [588, 355] on body "If you need any more help with setting up your filters or exclusions, I’m here …" at bounding box center [667, 381] width 162 height 52
click html "If you need any more help with setting up your filters or exclusions, I’m here …"
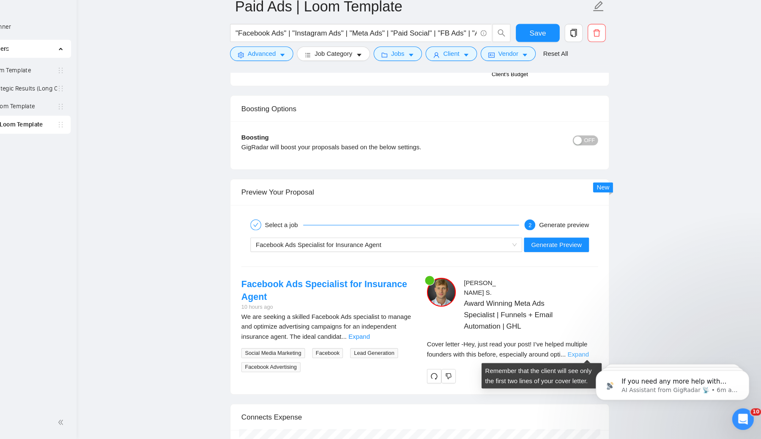
click at [589, 361] on link "Expand" at bounding box center [588, 359] width 20 height 7
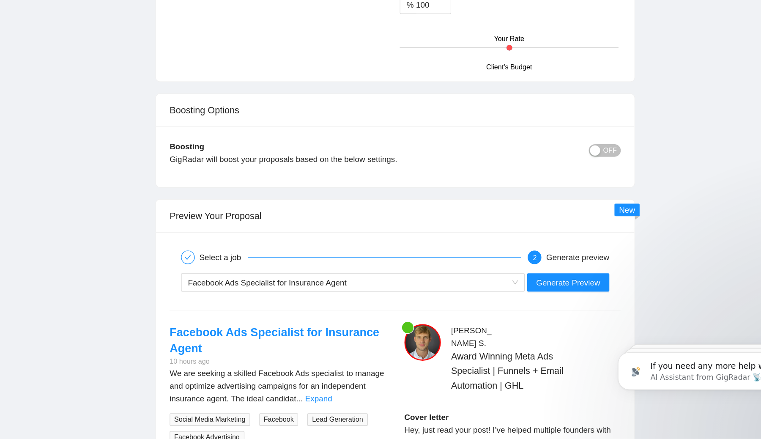
scroll to position [1552, 0]
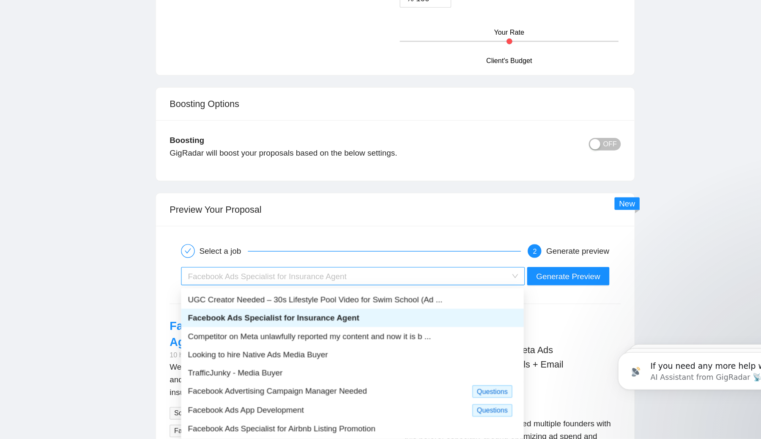
click at [412, 322] on div "Facebook Ads Specialist for Insurance Agent" at bounding box center [404, 318] width 237 height 13
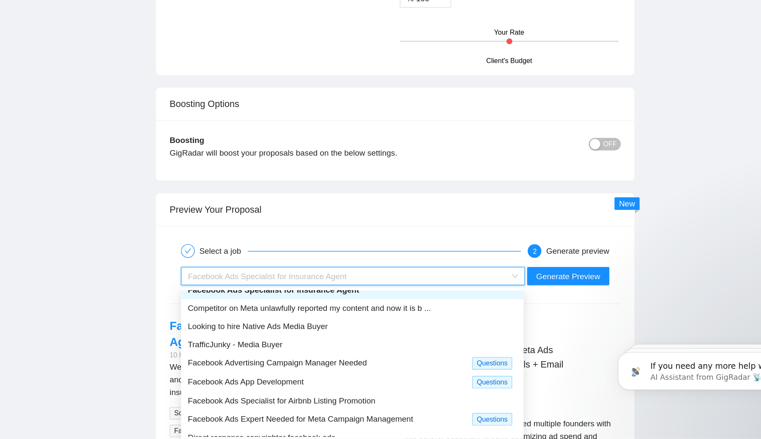
scroll to position [27, 0]
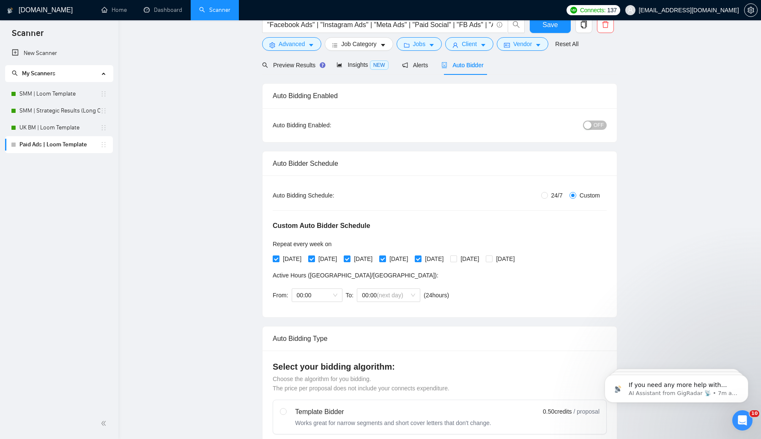
scroll to position [0, 0]
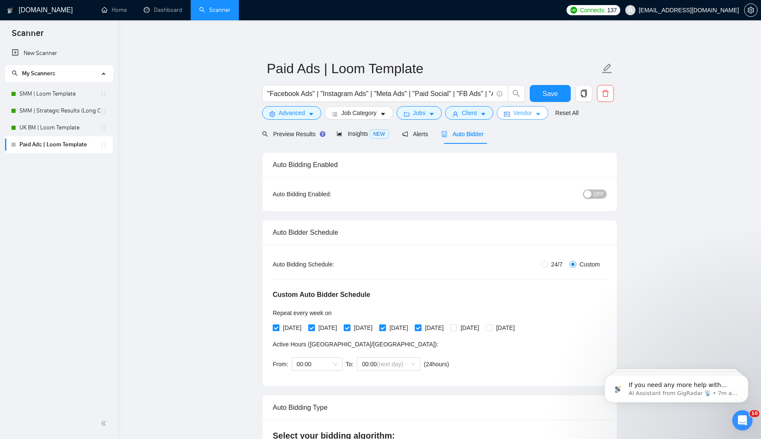
click at [532, 114] on span "Vendor" at bounding box center [523, 112] width 19 height 9
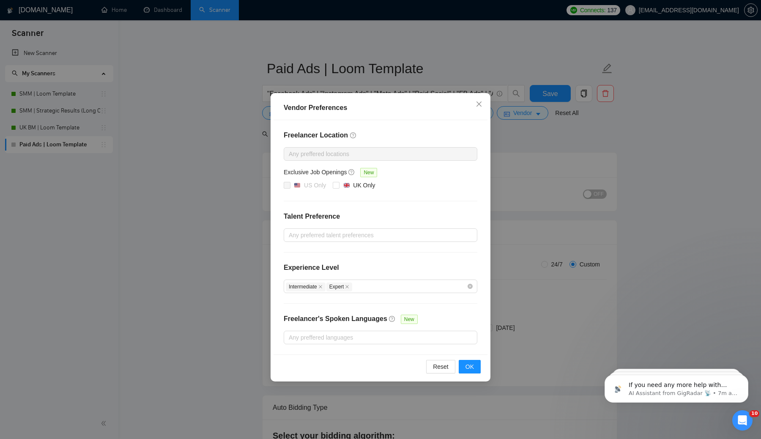
click at [553, 145] on div "Vendor Preferences Freelancer Location Any preffered locations Exclusive Job Op…" at bounding box center [380, 219] width 761 height 439
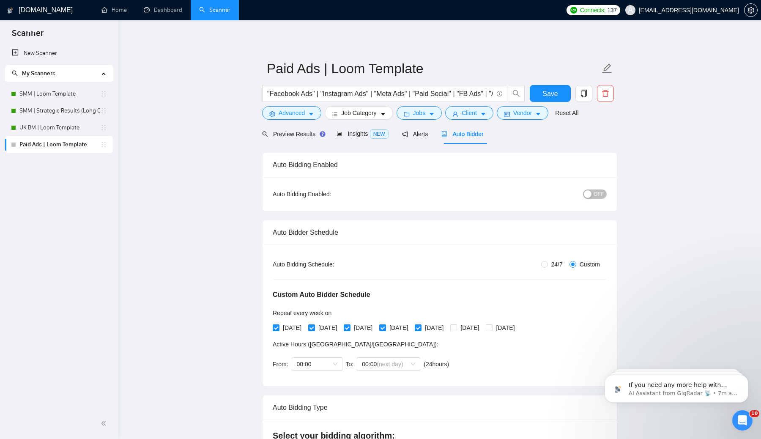
click at [598, 193] on span "OFF" at bounding box center [599, 194] width 10 height 9
click at [544, 261] on input "24/7" at bounding box center [545, 264] width 7 height 7
radio input "true"
radio input "false"
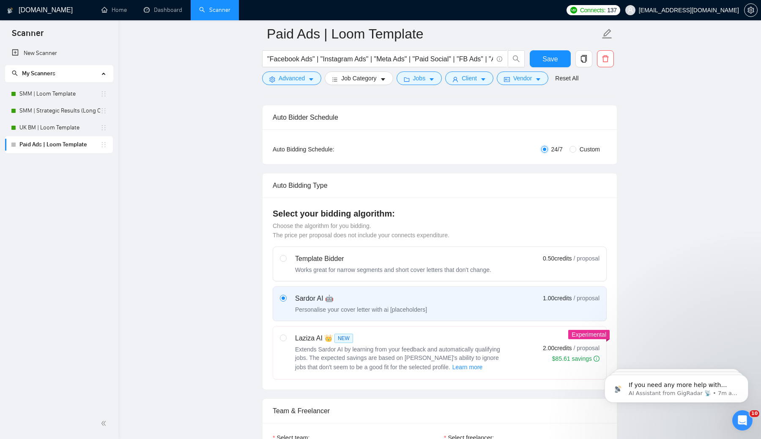
scroll to position [126, 0]
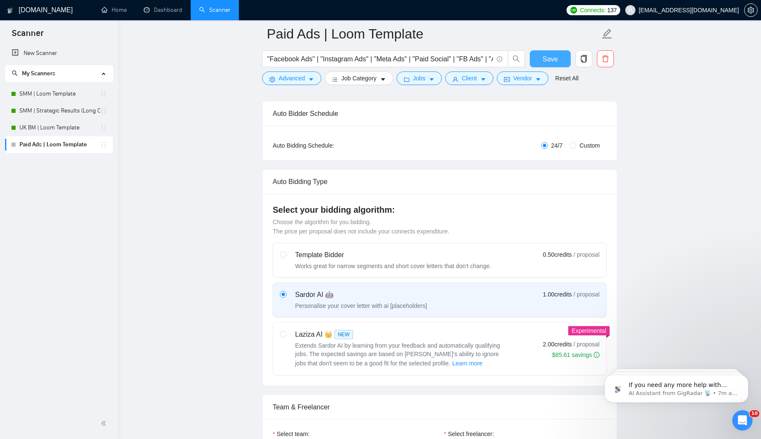
click at [551, 56] on span "Save" at bounding box center [550, 59] width 15 height 11
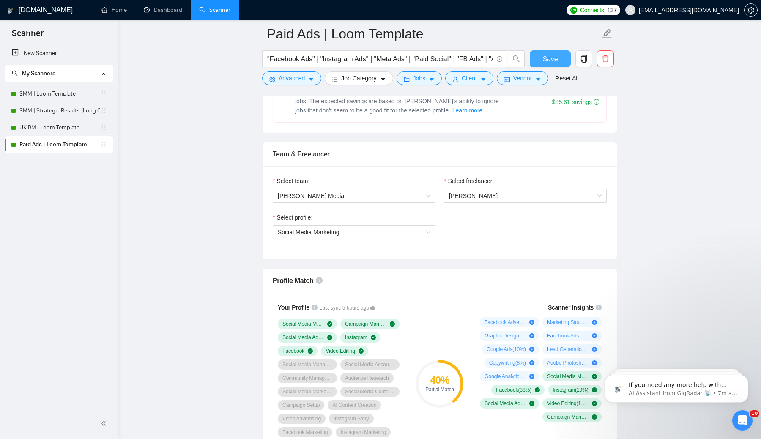
scroll to position [404, 0]
